Goal: Obtain resource: Obtain resource

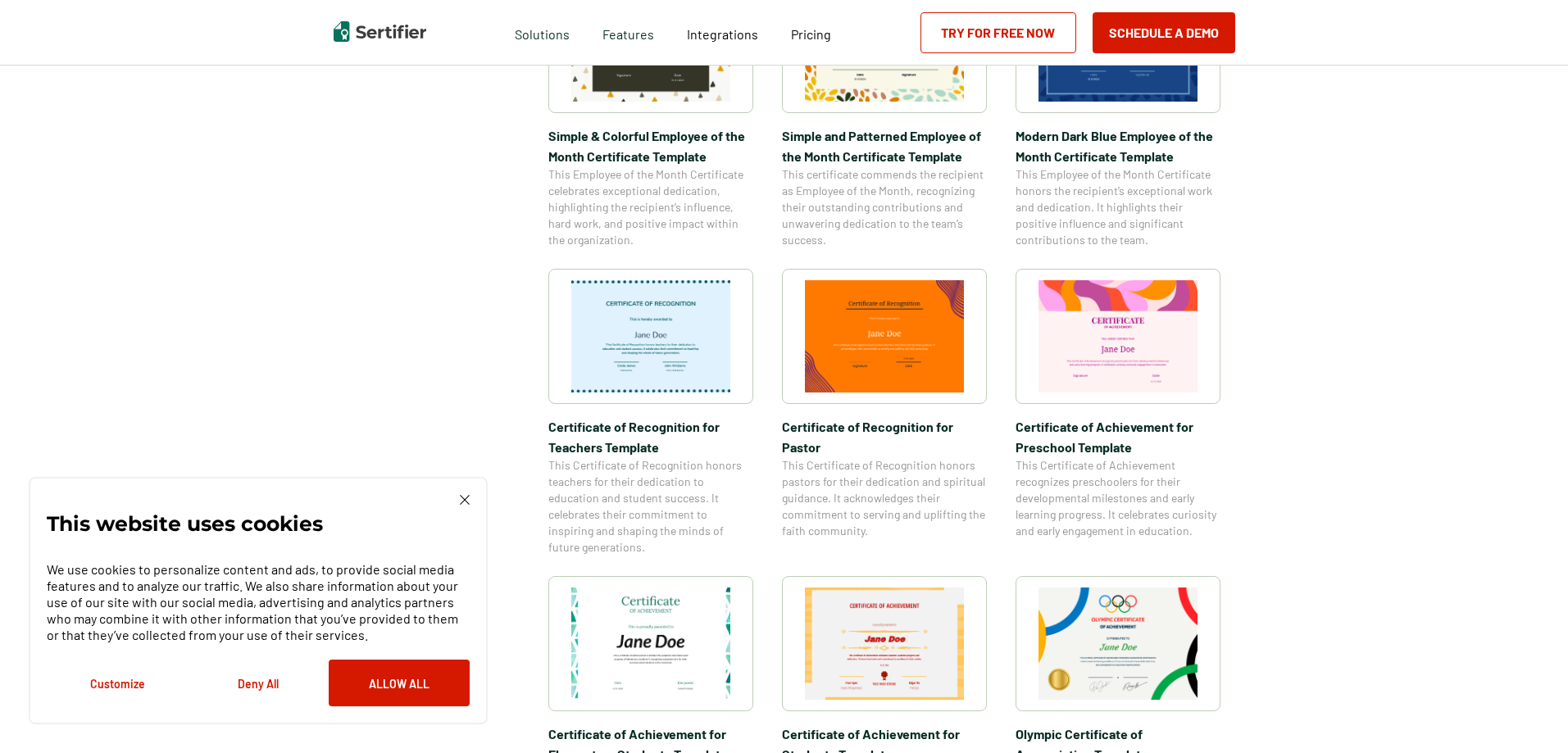
scroll to position [820, 0]
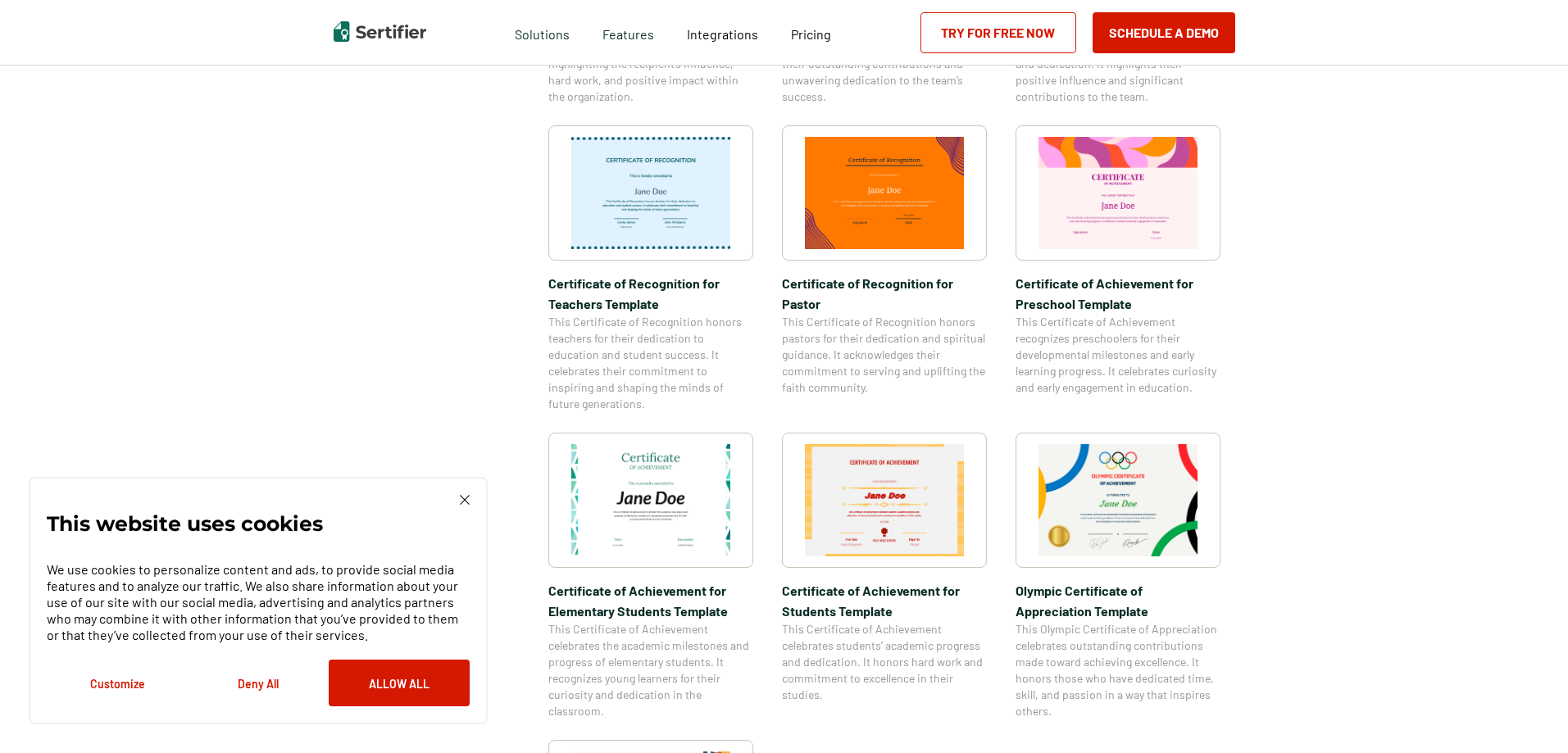
click at [931, 518] on img at bounding box center [885, 500] width 159 height 113
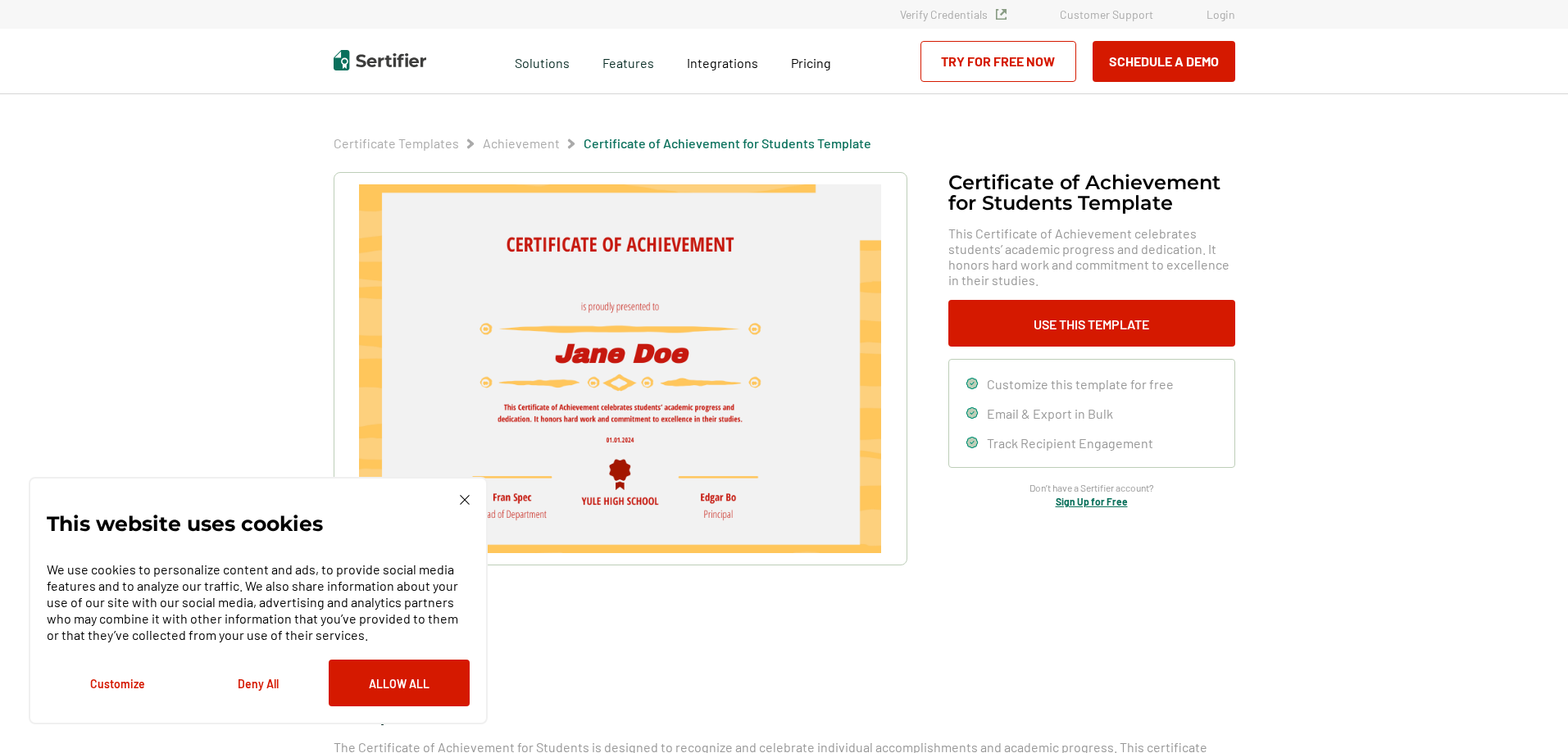
click at [249, 682] on button "Deny All" at bounding box center [258, 682] width 141 height 47
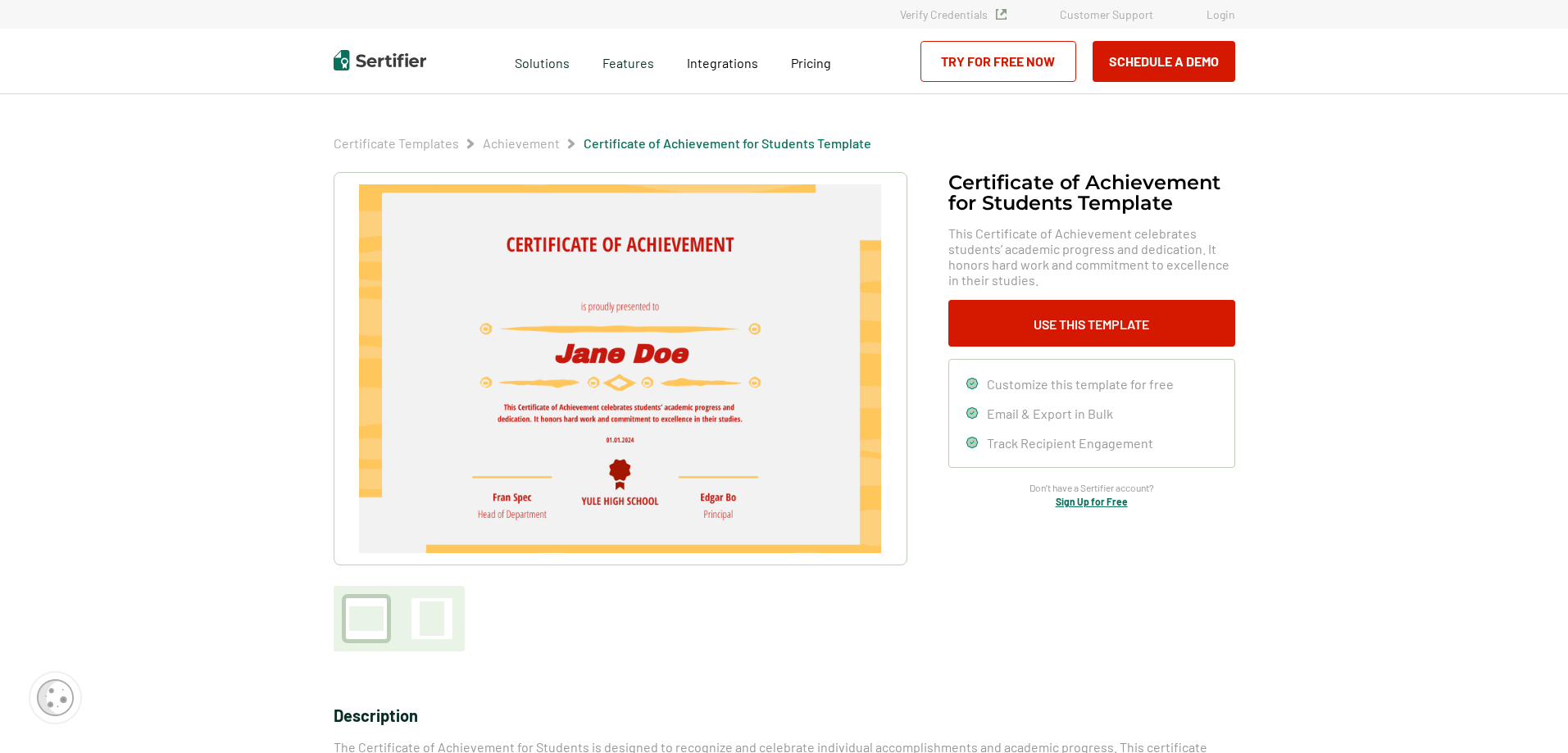
click at [579, 364] on img at bounding box center [619, 368] width 521 height 369
click at [1104, 325] on button "Use This Template" at bounding box center [1091, 323] width 287 height 47
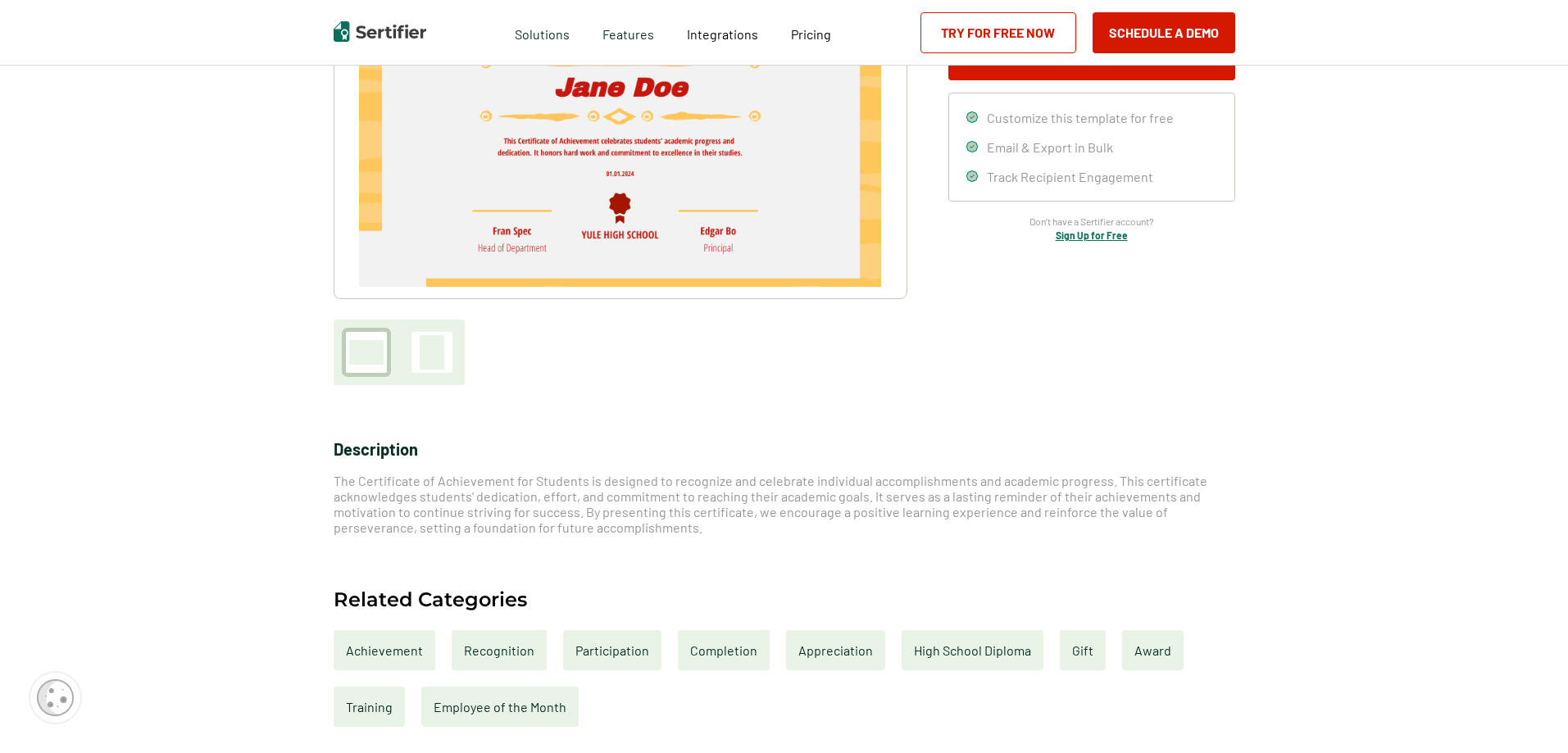
scroll to position [82, 0]
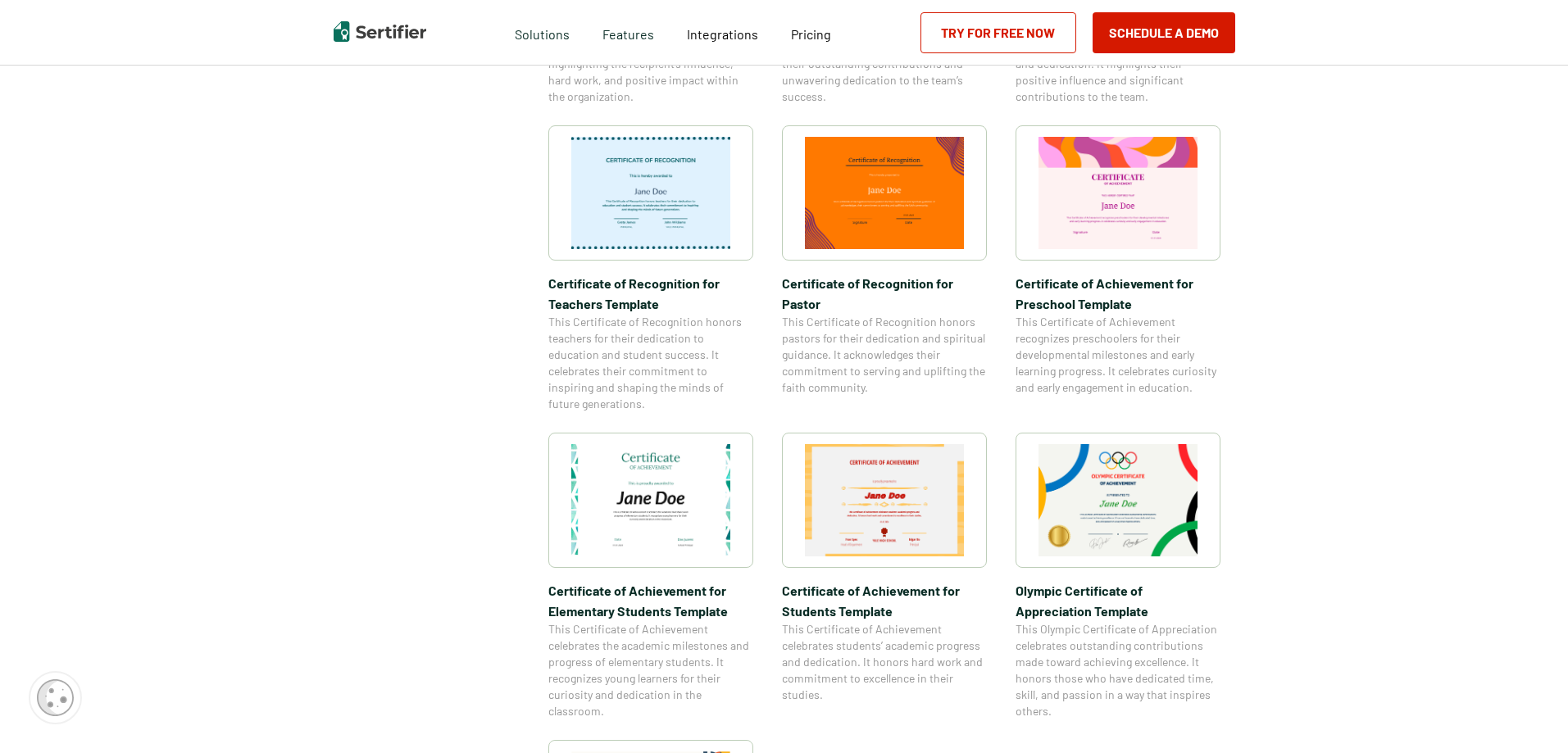
scroll to position [2001, 0]
